Goal: Use online tool/utility

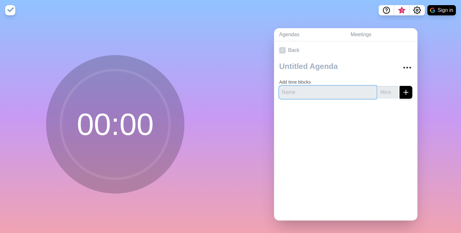
click at [350, 94] on input "text" at bounding box center [327, 92] width 97 height 13
type input "A"
type input "p"
type input "President update"
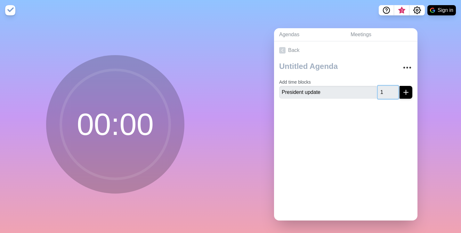
type input "1"
click at [393, 89] on input "1" at bounding box center [388, 92] width 21 height 13
click at [410, 92] on button "submit" at bounding box center [406, 92] width 13 height 13
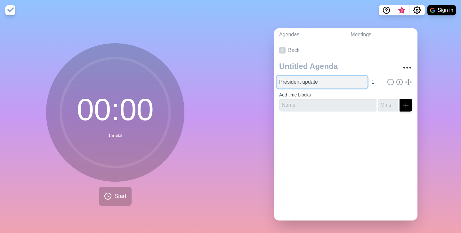
click at [321, 84] on input "President update" at bounding box center [322, 82] width 91 height 13
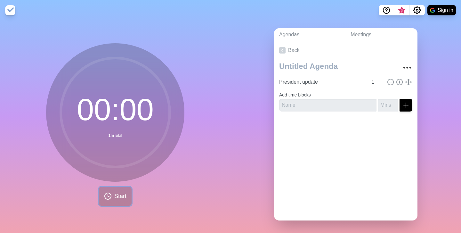
click at [113, 197] on button "Start" at bounding box center [115, 196] width 33 height 19
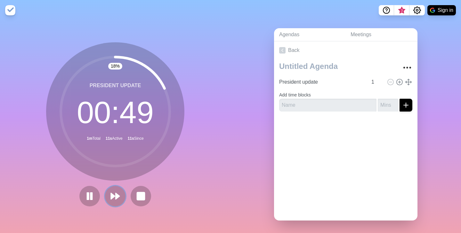
click at [113, 197] on polygon at bounding box center [113, 196] width 4 height 6
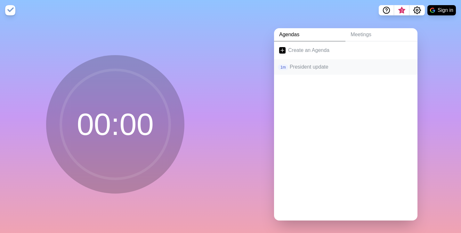
click at [300, 65] on p "President update" at bounding box center [351, 67] width 123 height 8
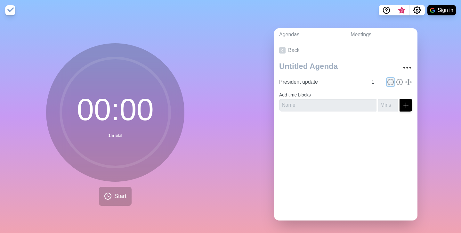
click at [391, 81] on icon at bounding box center [390, 81] width 7 height 7
